Goal: Task Accomplishment & Management: Manage account settings

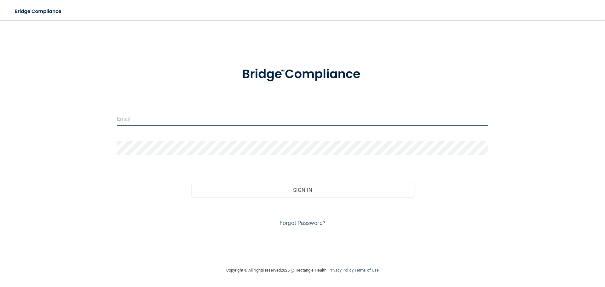
type input "[EMAIL_ADDRESS][DOMAIN_NAME]"
drag, startPoint x: 196, startPoint y: 125, endPoint x: 90, endPoint y: 124, distance: 105.6
click at [90, 124] on div "[EMAIL_ADDRESS][DOMAIN_NAME] Invalid email/password. You don't have permission …" at bounding box center [303, 143] width 580 height 234
type input "[EMAIL_ADDRESS][DOMAIN_NAME]"
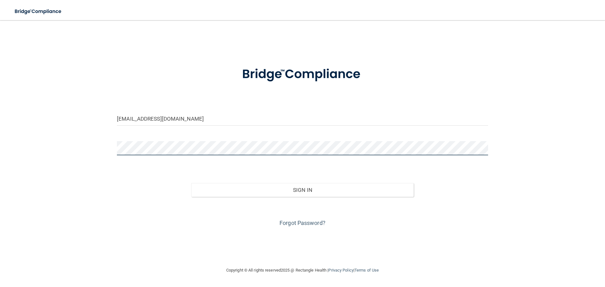
click at [191, 183] on button "Sign In" at bounding box center [302, 190] width 223 height 14
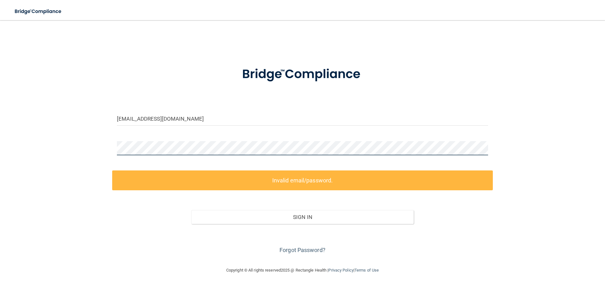
click at [50, 123] on div "[EMAIL_ADDRESS][DOMAIN_NAME] Invalid email/password. You don't have permission …" at bounding box center [303, 143] width 580 height 234
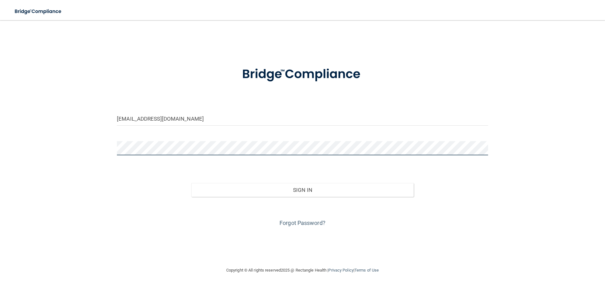
click at [191, 183] on button "Sign In" at bounding box center [302, 190] width 223 height 14
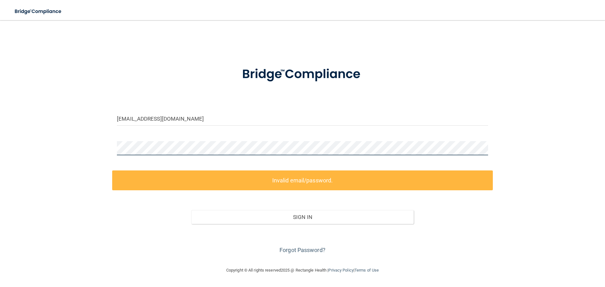
click at [67, 146] on div "[EMAIL_ADDRESS][DOMAIN_NAME] Invalid email/password. You don't have permission …" at bounding box center [303, 143] width 580 height 234
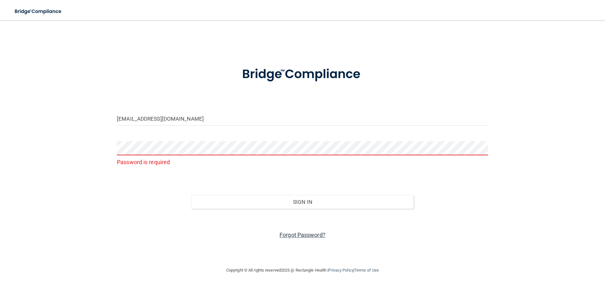
click at [310, 236] on link "Forgot Password?" at bounding box center [303, 235] width 46 height 7
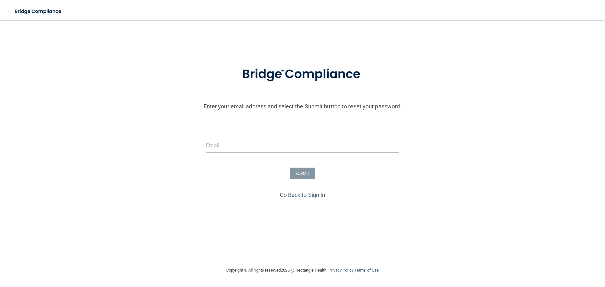
click at [262, 148] on input "email" at bounding box center [302, 145] width 193 height 14
type input "[EMAIL_ADDRESS][DOMAIN_NAME]"
click at [297, 183] on form "Enter your email address and select the Submit button to reset your password. […" at bounding box center [302, 124] width 599 height 132
click at [303, 175] on button "SUBMIT" at bounding box center [303, 174] width 26 height 12
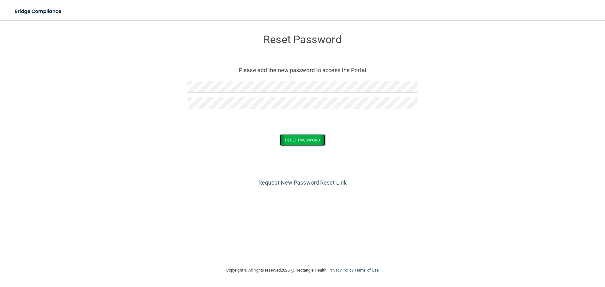
click at [317, 141] on button "Reset Password" at bounding box center [302, 140] width 45 height 12
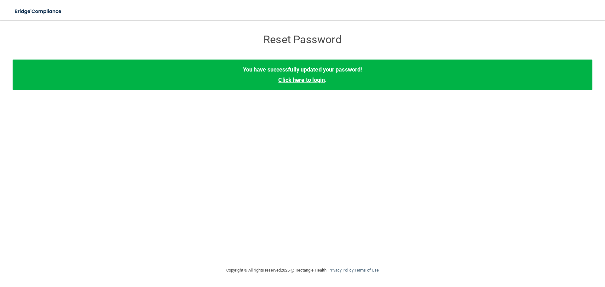
click at [312, 79] on link "Click here to login" at bounding box center [301, 80] width 47 height 7
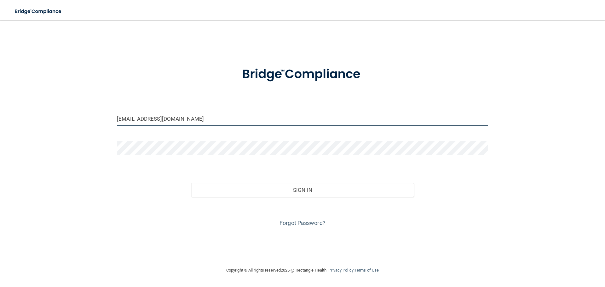
click at [178, 119] on input "[EMAIL_ADDRESS][DOMAIN_NAME]" at bounding box center [302, 119] width 371 height 14
drag, startPoint x: 179, startPoint y: 119, endPoint x: 0, endPoint y: 104, distance: 179.8
click at [0, 104] on main "tperry1004@gmail.com Invalid email/password. You don't have permission to acces…" at bounding box center [302, 153] width 605 height 267
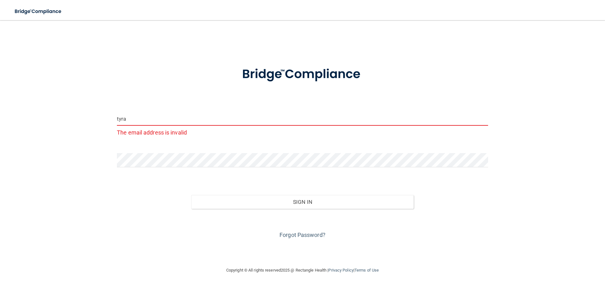
type input "[EMAIL_ADDRESS][DOMAIN_NAME]"
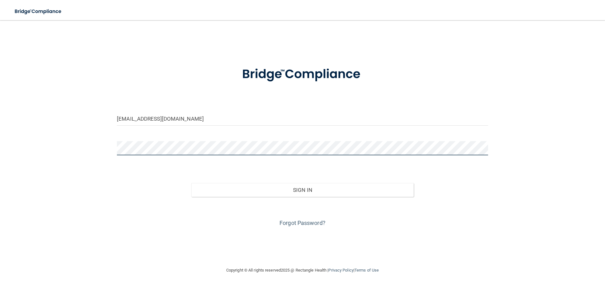
click at [85, 146] on div "tyralh1999@gmail.com Invalid email/password. You don't have permission to acces…" at bounding box center [303, 143] width 580 height 234
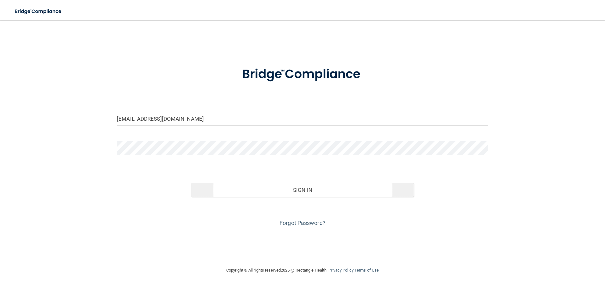
click at [295, 197] on div "Forgot Password?" at bounding box center [302, 213] width 381 height 32
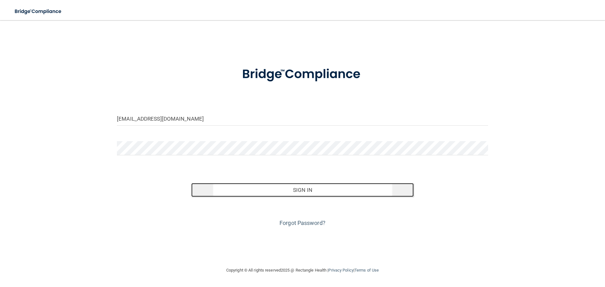
click at [298, 191] on button "Sign In" at bounding box center [302, 190] width 223 height 14
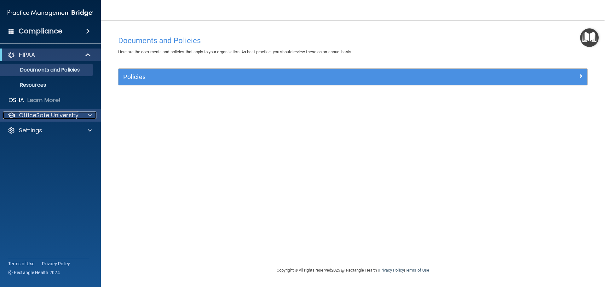
click at [90, 117] on span at bounding box center [90, 116] width 4 height 8
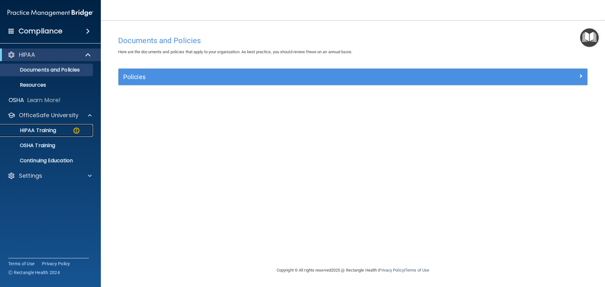
click at [78, 134] on img at bounding box center [77, 131] width 8 height 8
